Goal: Submit feedback/report problem: Submit feedback/report problem

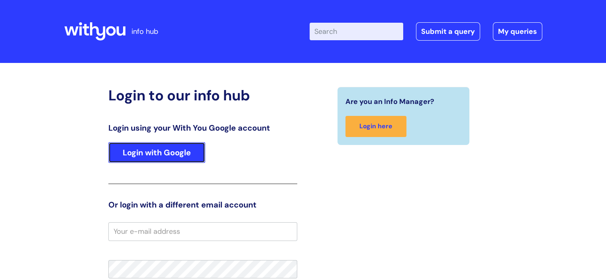
click at [173, 159] on link "Login with Google" at bounding box center [156, 152] width 97 height 21
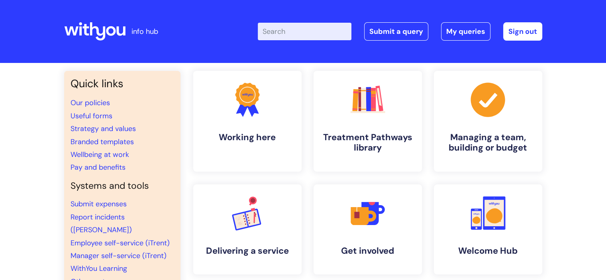
click at [330, 33] on input "Enter your search term here..." at bounding box center [305, 32] width 94 height 18
type input "drug alert"
click button "Search" at bounding box center [0, 0] width 0 height 0
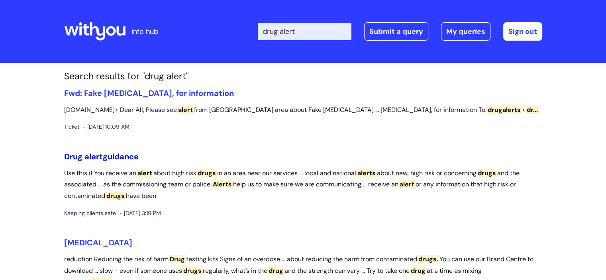
click at [102, 160] on span "alert" at bounding box center [94, 157] width 18 height 10
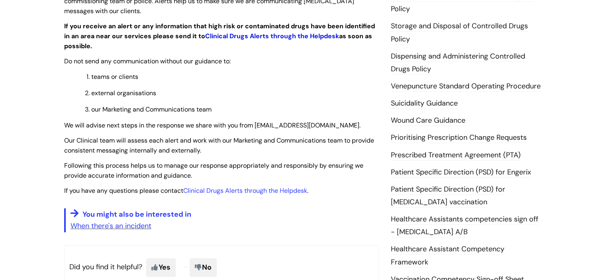
scroll to position [159, 0]
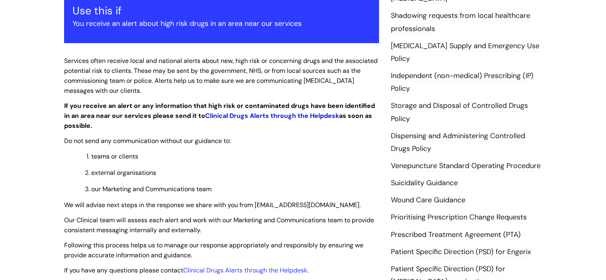
click at [258, 118] on link "Clinical Drugs Alerts through the Helpdesk" at bounding box center [272, 116] width 134 height 8
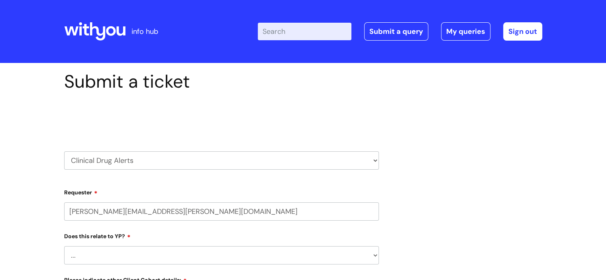
select select "80004157224"
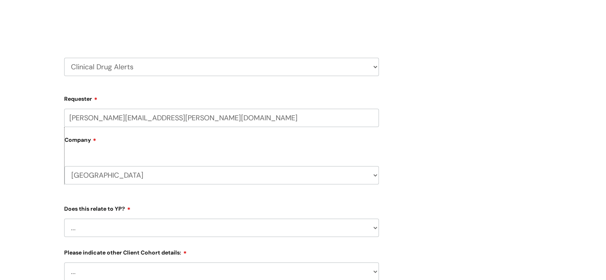
scroll to position [120, 0]
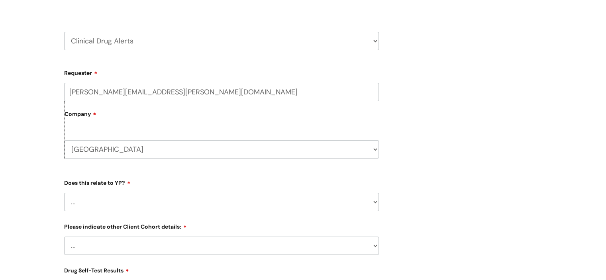
click at [372, 201] on select "... No Yes" at bounding box center [221, 202] width 315 height 18
select select "No"
click at [64, 193] on select "... No Yes" at bounding box center [221, 202] width 315 height 18
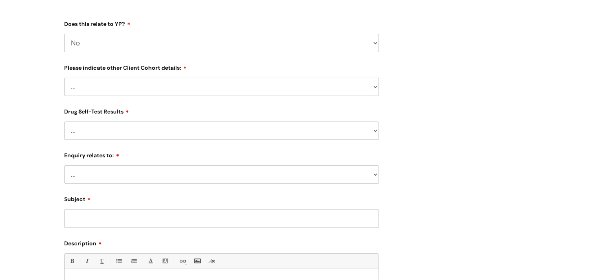
scroll to position [279, 0]
click at [374, 90] on select "... Related to Adult D&A Related to Prison/Secure Setting Related to Residentia…" at bounding box center [221, 86] width 315 height 18
select select "Related to Adult D&A"
click at [64, 78] on select "... Related to Adult D&A Related to Prison/Secure Setting Related to Residentia…" at bounding box center [221, 86] width 315 height 18
click at [373, 134] on select "... No Yes - Heroin tested Yes - Crack tested Yes - Ketamine tested Yes - Cocai…" at bounding box center [221, 130] width 315 height 18
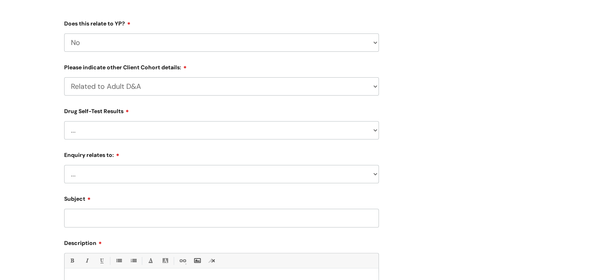
select select "No"
click at [64, 122] on select "... No Yes - Heroin tested Yes - Crack tested Yes - Ketamine tested Yes - Cocai…" at bounding box center [221, 130] width 315 height 18
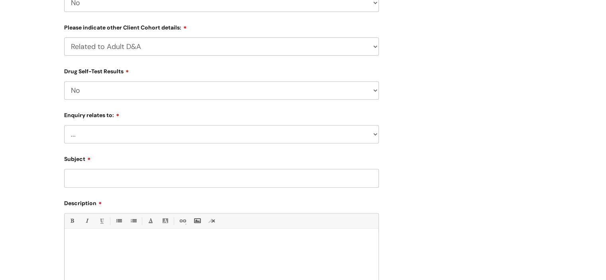
click at [371, 132] on select "... Information received from a Client Information received from Other Overdose…" at bounding box center [221, 134] width 315 height 18
select select "Overdose"
click at [64, 126] on select "... Information received from a Client Information received from Other Overdose…" at bounding box center [221, 134] width 315 height 18
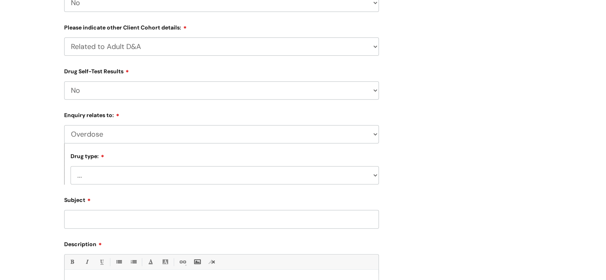
click at [375, 177] on select "... Heroin Monkey Dust Fentanyl Oxycodone Xylazine Benzodiazepines Nitazene Xan…" at bounding box center [225, 175] width 309 height 18
select select "Other"
click at [71, 167] on select "... Heroin Monkey Dust Fentanyl Oxycodone Xylazine Benzodiazepines Nitazene Xan…" at bounding box center [225, 175] width 309 height 18
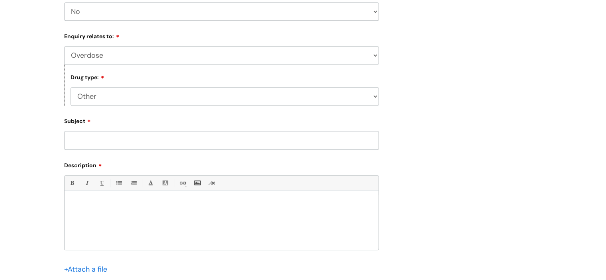
scroll to position [399, 0]
click at [126, 140] on input "Subject" at bounding box center [221, 139] width 315 height 18
type input "Illicit Pregabalin"
click at [121, 210] on div at bounding box center [222, 221] width 314 height 55
paste div
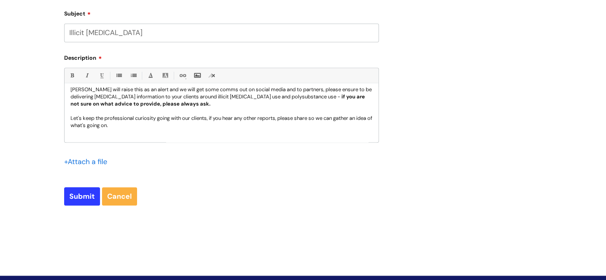
scroll to position [558, 0]
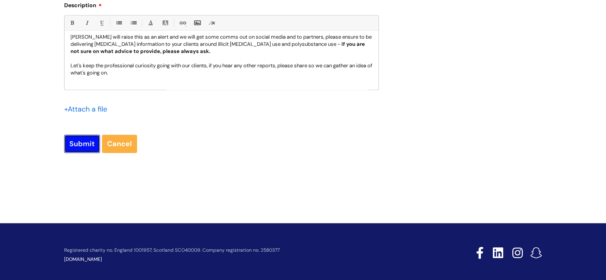
click at [86, 148] on input "Submit" at bounding box center [82, 144] width 36 height 18
type input "Please Wait..."
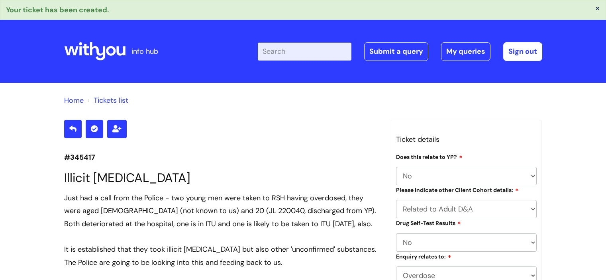
select select "No"
select select "Overdose"
select select "Other"
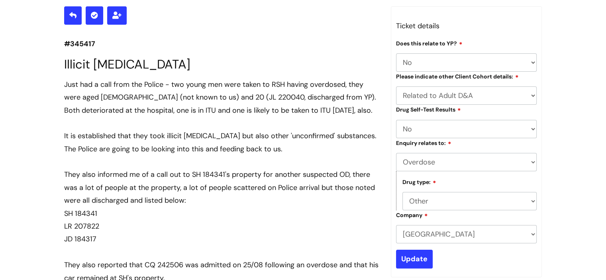
scroll to position [110, 0]
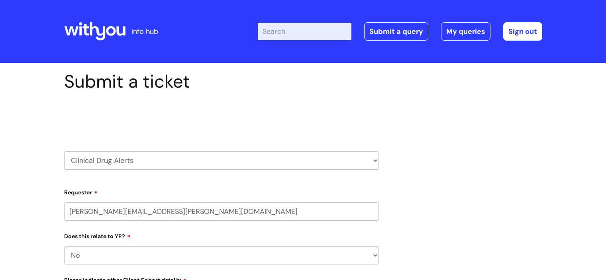
select select "No"
select select "Related to Adult D&A"
select select "No"
select select "Overdose"
select select "80004157224"
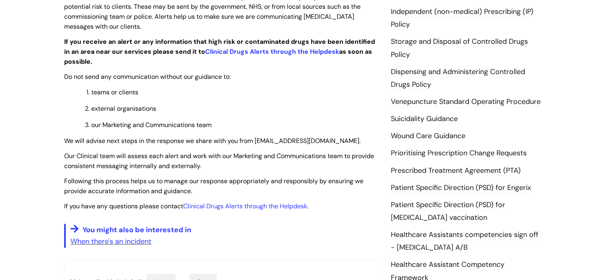
scroll to position [239, 0]
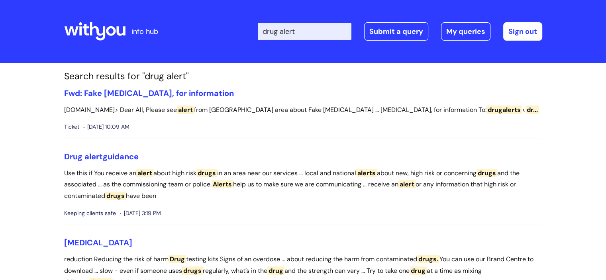
click at [325, 32] on input "drug alert" at bounding box center [305, 32] width 94 height 18
click button "Search" at bounding box center [0, 0] width 0 height 0
click at [117, 159] on link "Drug alert guidance" at bounding box center [101, 157] width 75 height 10
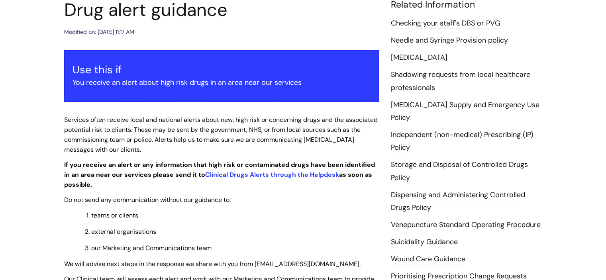
scroll to position [159, 0]
